Goal: Check status: Check status

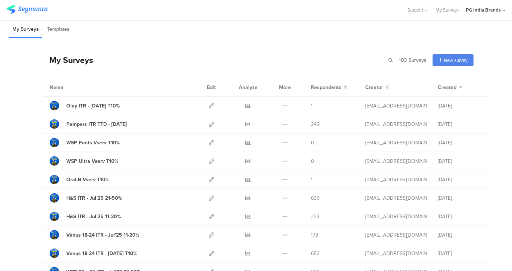
scroll to position [105, 0]
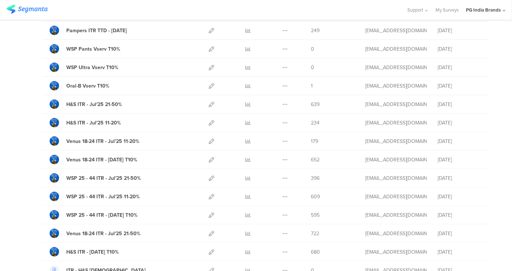
scroll to position [99, 0]
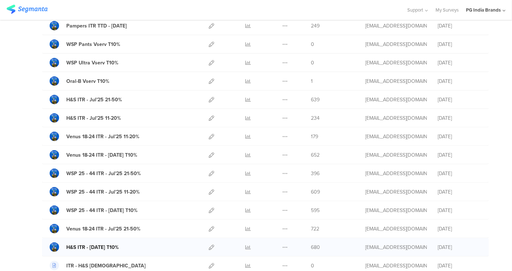
click at [97, 246] on div "H&S ITR - [DATE] T10%" at bounding box center [92, 248] width 53 height 8
